Goal: Information Seeking & Learning: Find specific fact

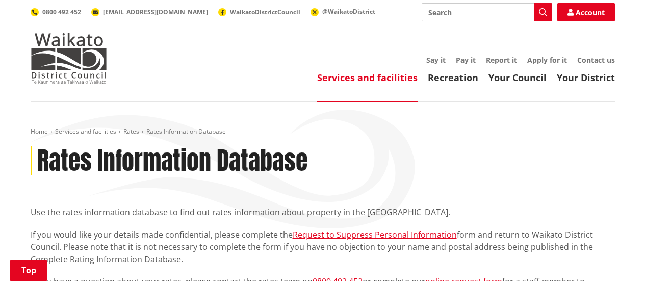
scroll to position [199, 0]
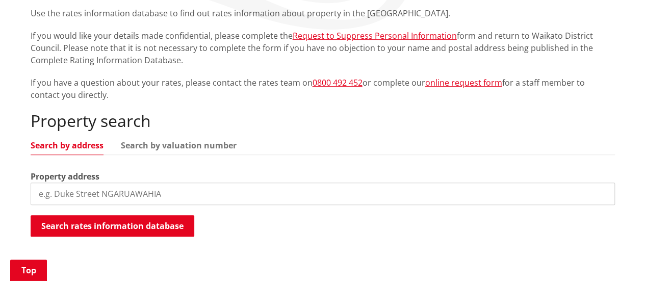
click at [118, 189] on input "search" at bounding box center [323, 194] width 584 height 22
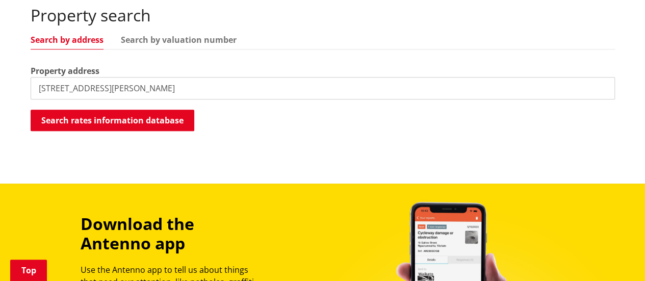
scroll to position [305, 0]
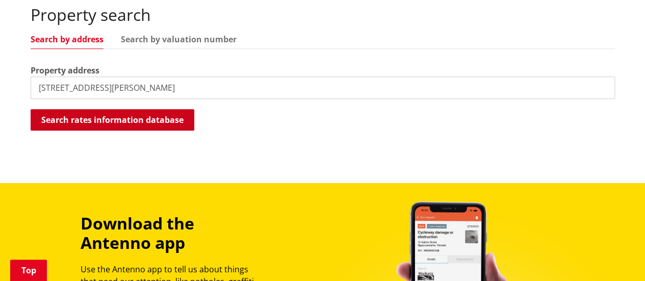
type input "[STREET_ADDRESS][PERSON_NAME]"
click at [144, 122] on button "Search rates information database" at bounding box center [113, 119] width 164 height 21
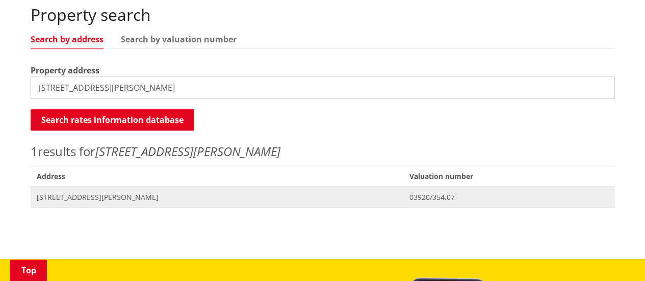
click at [76, 197] on span "[STREET_ADDRESS][PERSON_NAME]" at bounding box center [217, 197] width 361 height 10
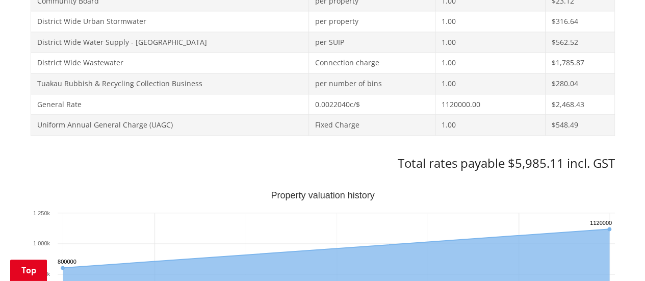
scroll to position [507, 0]
